Goal: Task Accomplishment & Management: Manage account settings

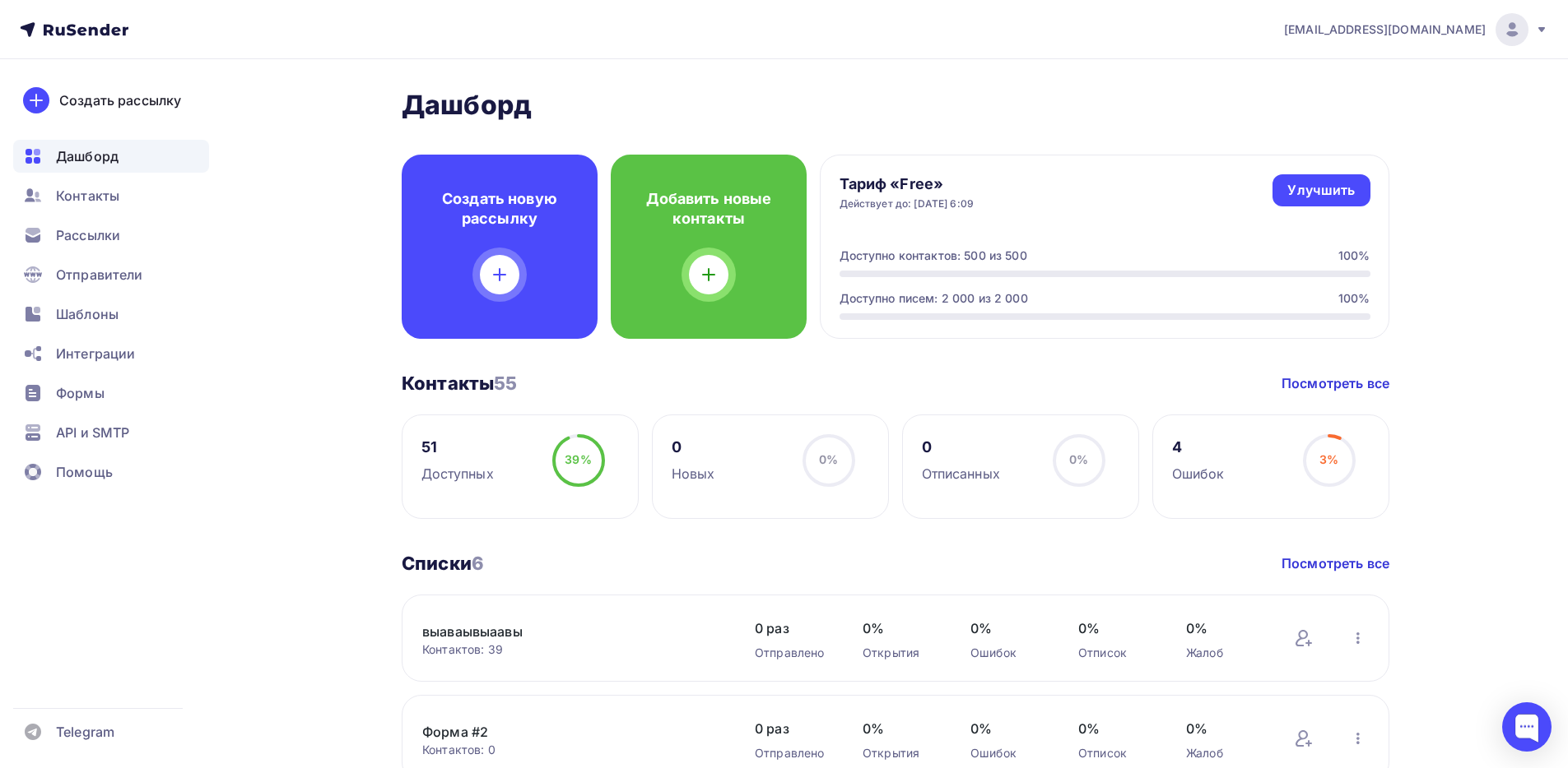
click at [1533, 28] on div "[EMAIL_ADDRESS][DOMAIN_NAME]" at bounding box center [1416, 29] width 265 height 33
click at [1373, 76] on link "Аккаунт" at bounding box center [1400, 73] width 277 height 33
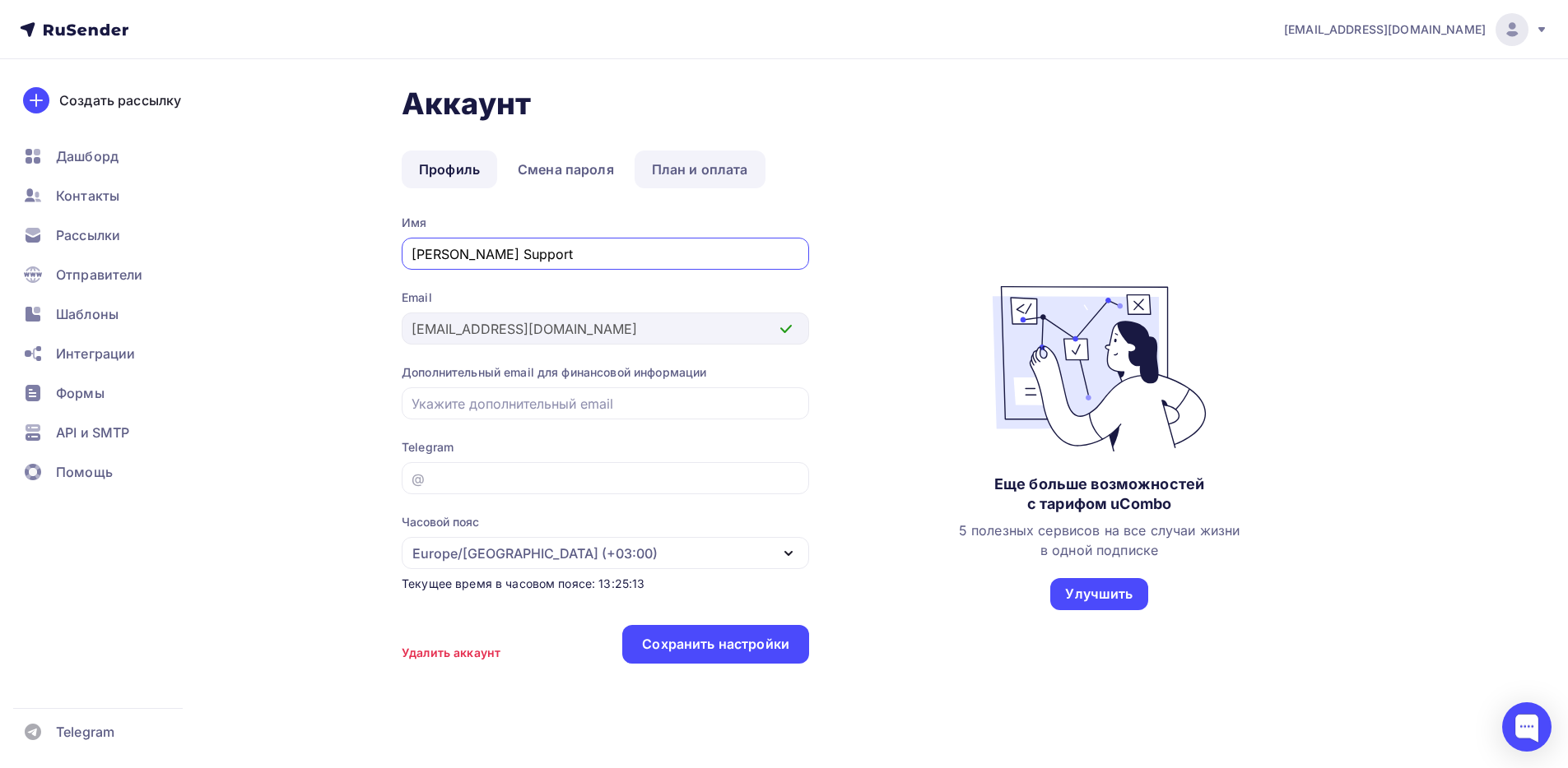
click at [722, 175] on link "План и оплата" at bounding box center [699, 169] width 131 height 38
